Goal: Task Accomplishment & Management: Complete application form

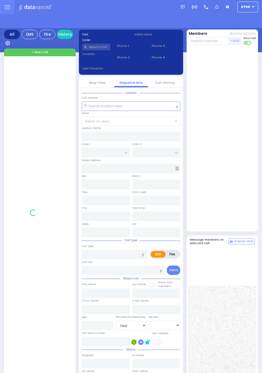
select select "Year"
select select "[DEMOGRAPHIC_DATA]"
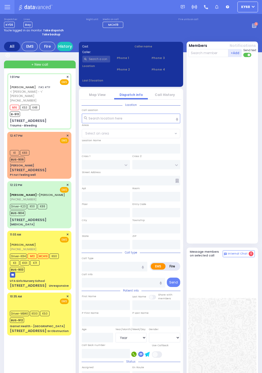
select select
type input "Trauma - Bleeding"
radio input "true"
type input "YIDA"
type input "NOE"
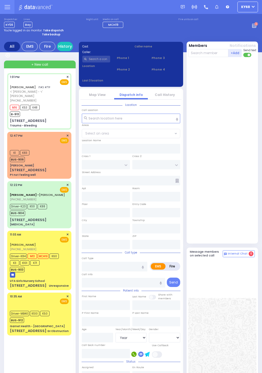
select select
type input "13:01"
type input "13:02"
type input "13:19"
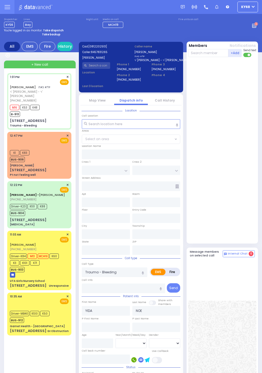
type input "ROBIN RD"
type input "MERRIEWOLD LN NORTH"
type input "[STREET_ADDRESS]"
type input "Monroe"
type input "[US_STATE]"
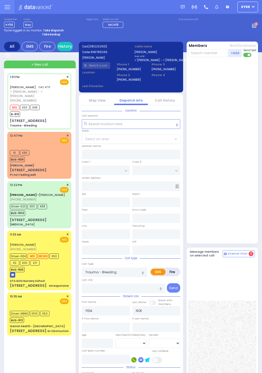
type input "10950"
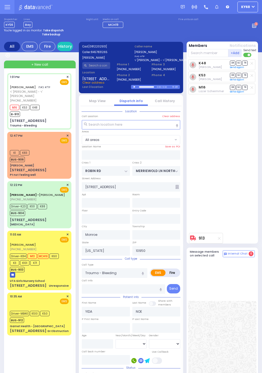
select select
radio input "true"
select select
type input "[US_STATE][GEOGRAPHIC_DATA]- [GEOGRAPHIC_DATA]"
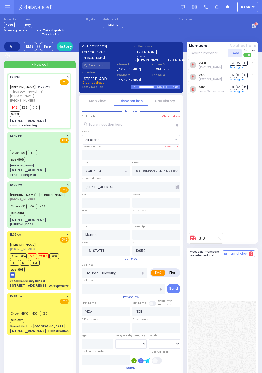
select select
radio input "true"
select select
radio input "true"
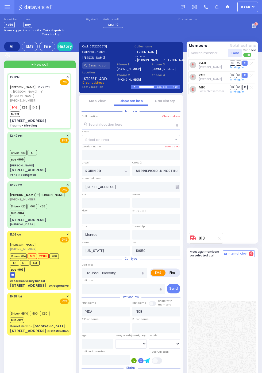
select select
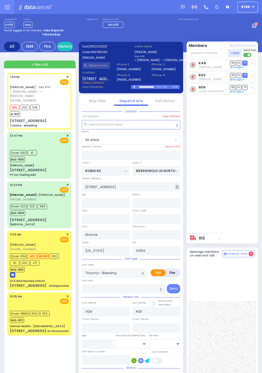
select select
radio input "true"
select select
radio input "true"
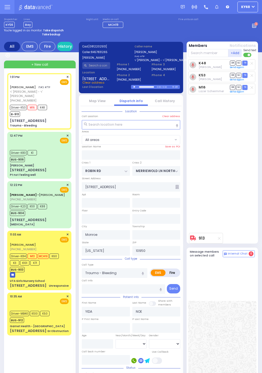
select select
